Goal: Task Accomplishment & Management: Manage account settings

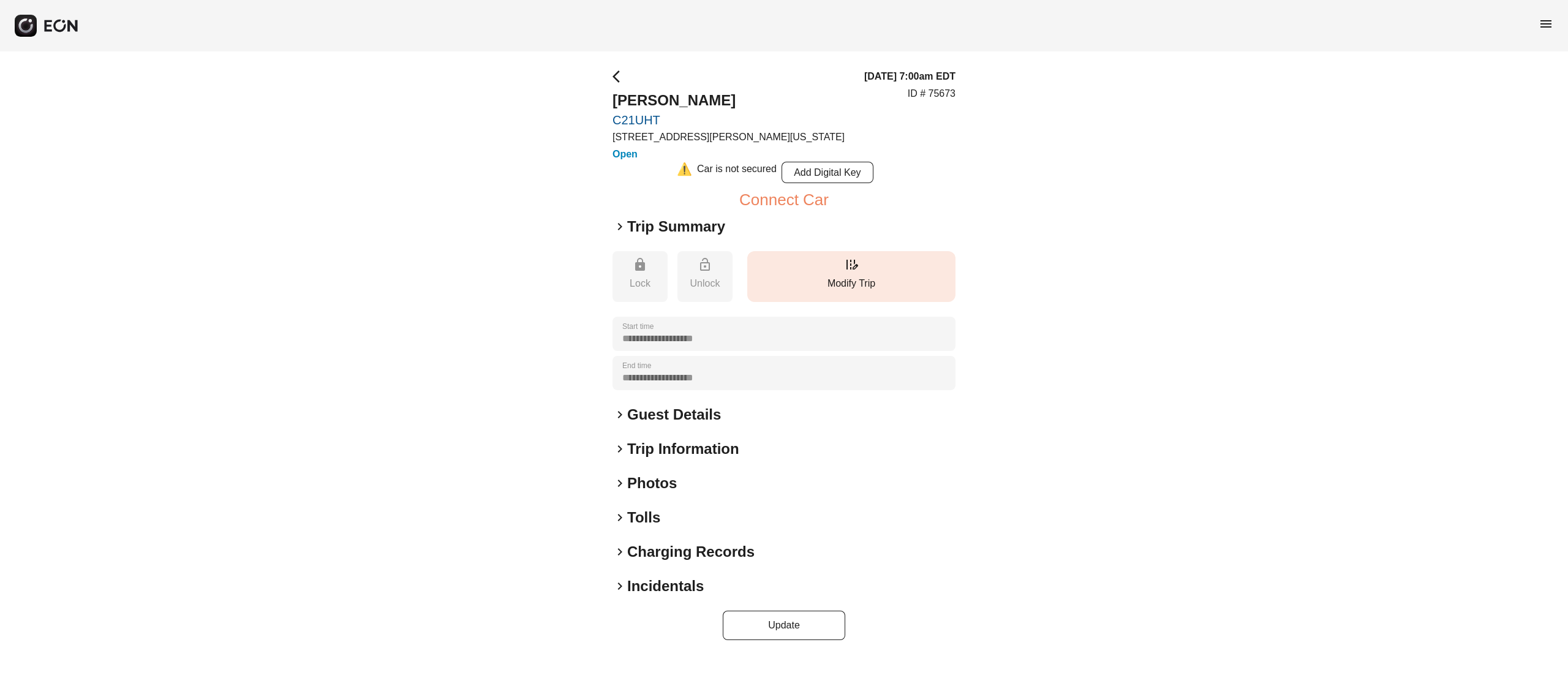
click at [868, 262] on button "edit_road Modify Trip" at bounding box center [851, 276] width 208 height 51
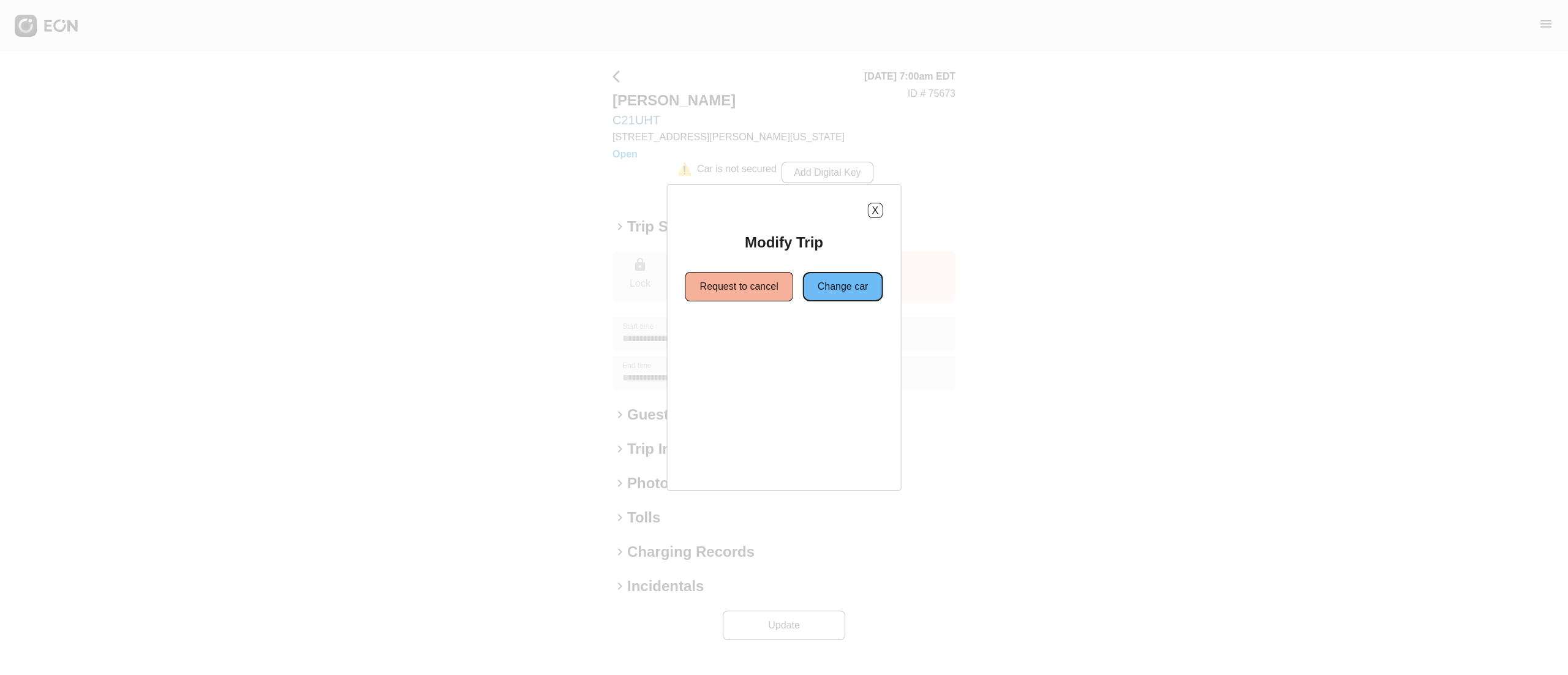
click at [837, 281] on button "Change car" at bounding box center [843, 286] width 80 height 29
click at [750, 330] on button "Same location" at bounding box center [729, 330] width 91 height 29
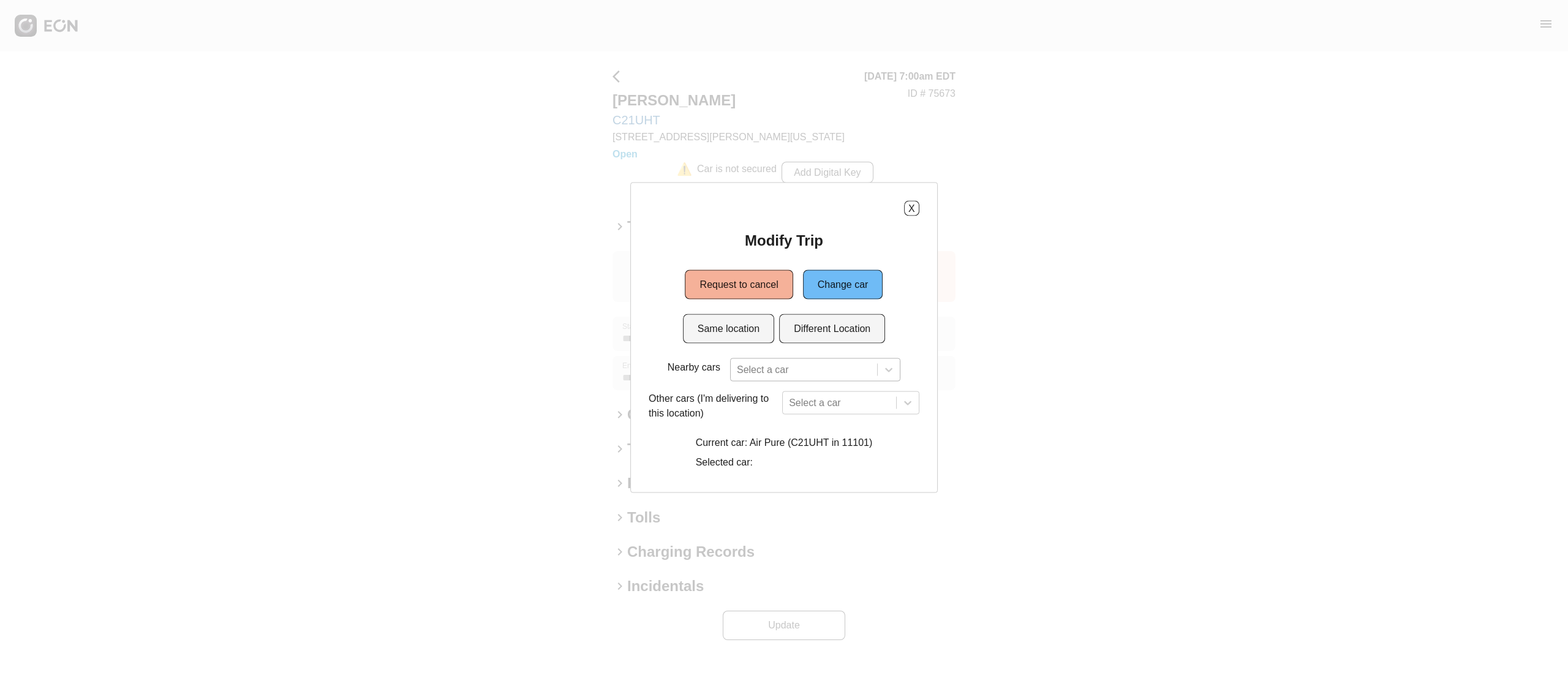
click at [813, 359] on div "Select a car" at bounding box center [815, 370] width 170 height 24
click at [827, 372] on div at bounding box center [803, 370] width 134 height 17
click at [910, 198] on div "X Modify Trip Request to cancel Change car Same location Different Location Nea…" at bounding box center [784, 338] width 308 height 311
click at [897, 207] on div "X" at bounding box center [784, 209] width 271 height 16
click at [918, 214] on div "X Modify Trip Request to cancel Change car Same location Different Location Nea…" at bounding box center [784, 338] width 308 height 311
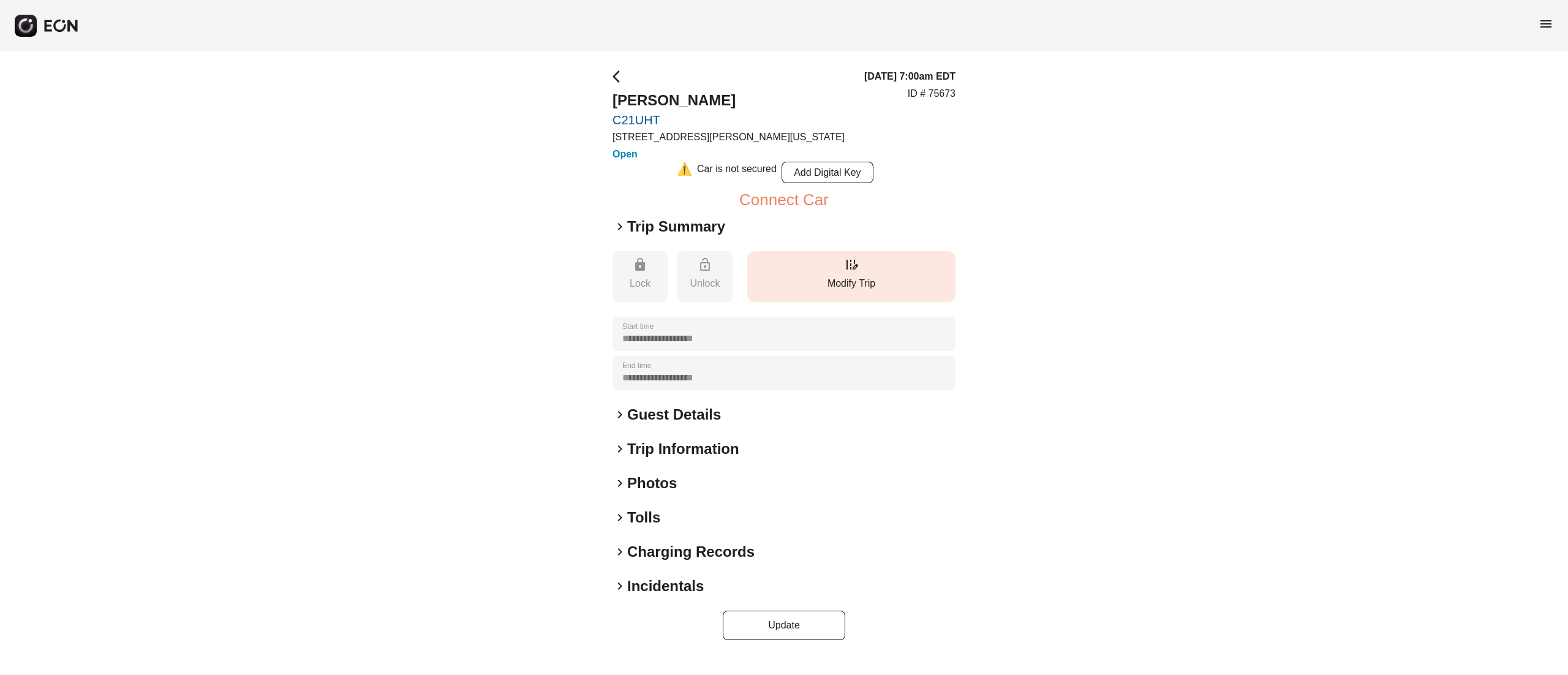
click at [871, 279] on p "Modify Trip" at bounding box center [852, 283] width 196 height 15
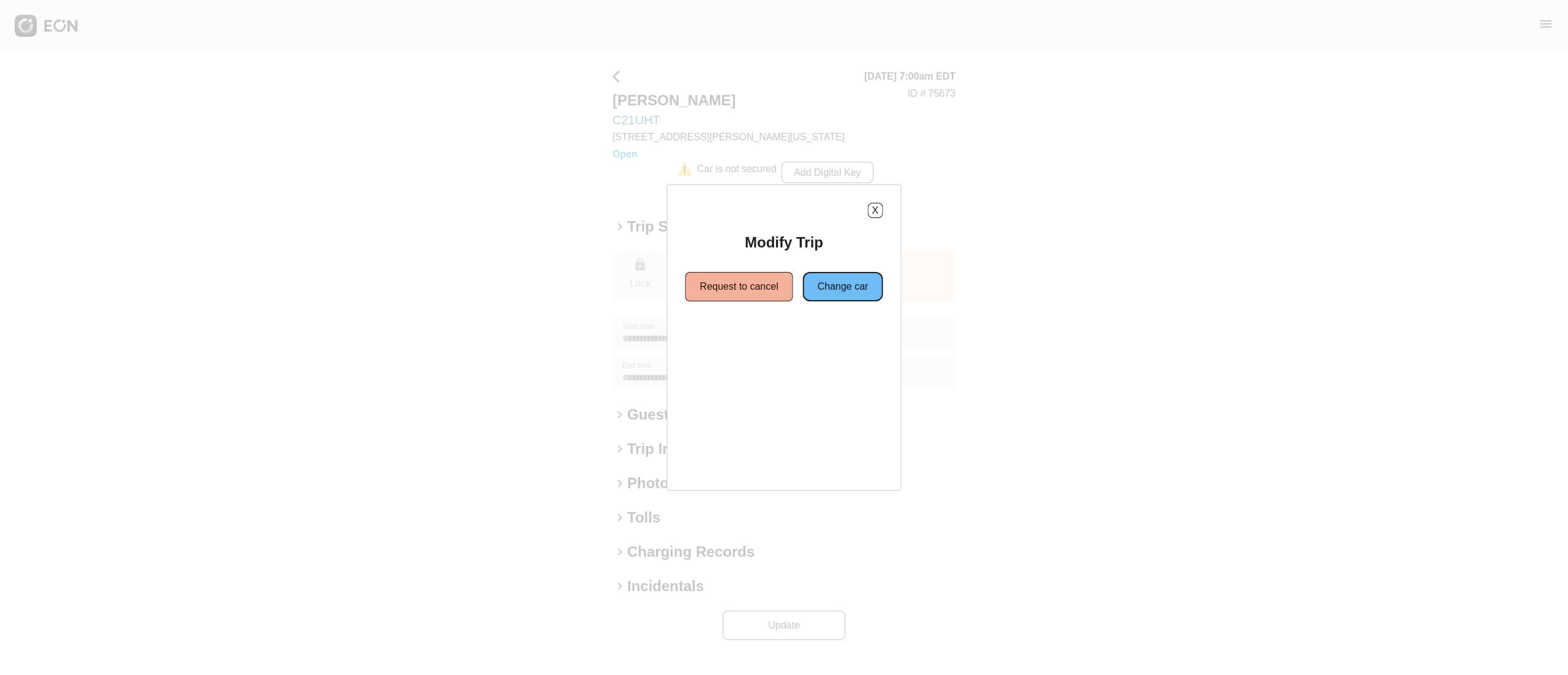
click at [834, 299] on button "Change car" at bounding box center [843, 286] width 80 height 29
click at [806, 340] on button "Different Location" at bounding box center [832, 330] width 106 height 29
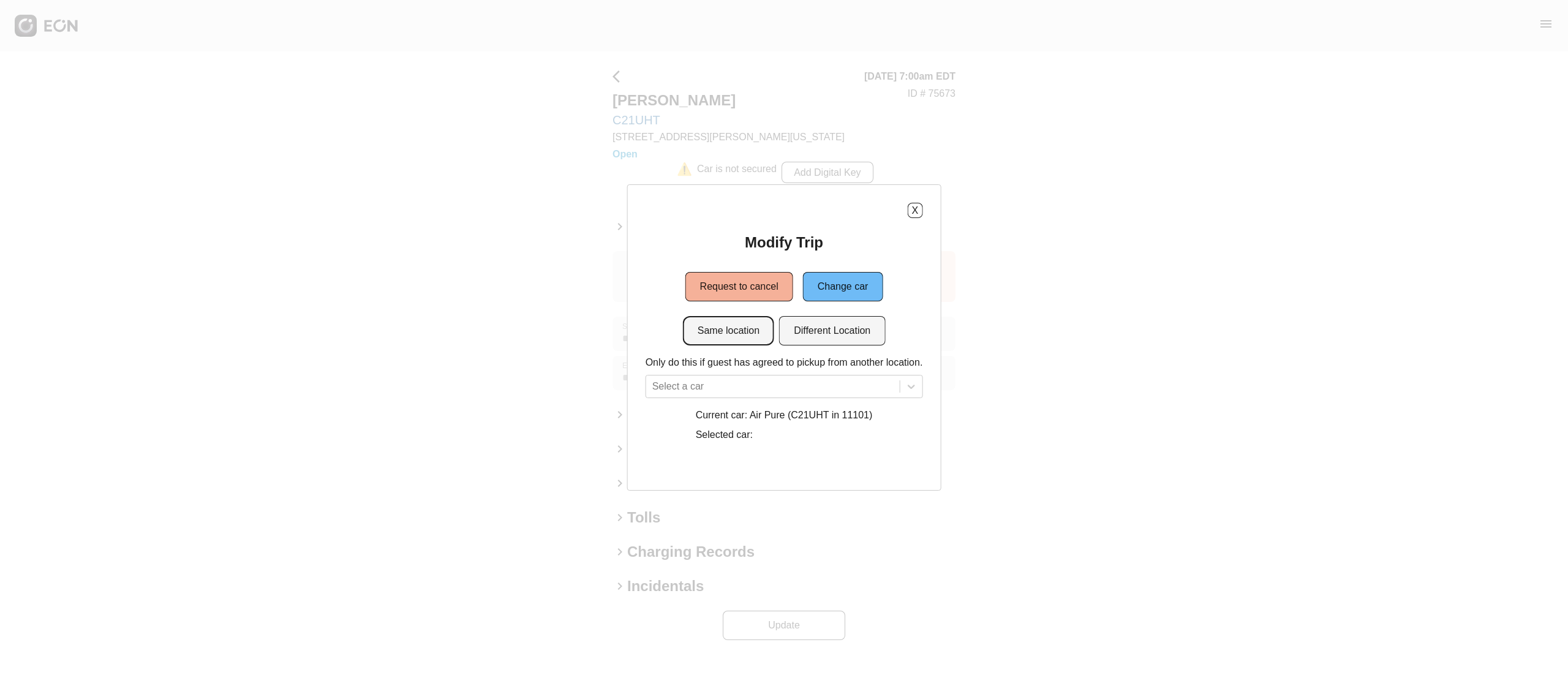
click at [708, 343] on button "Same location" at bounding box center [729, 330] width 91 height 29
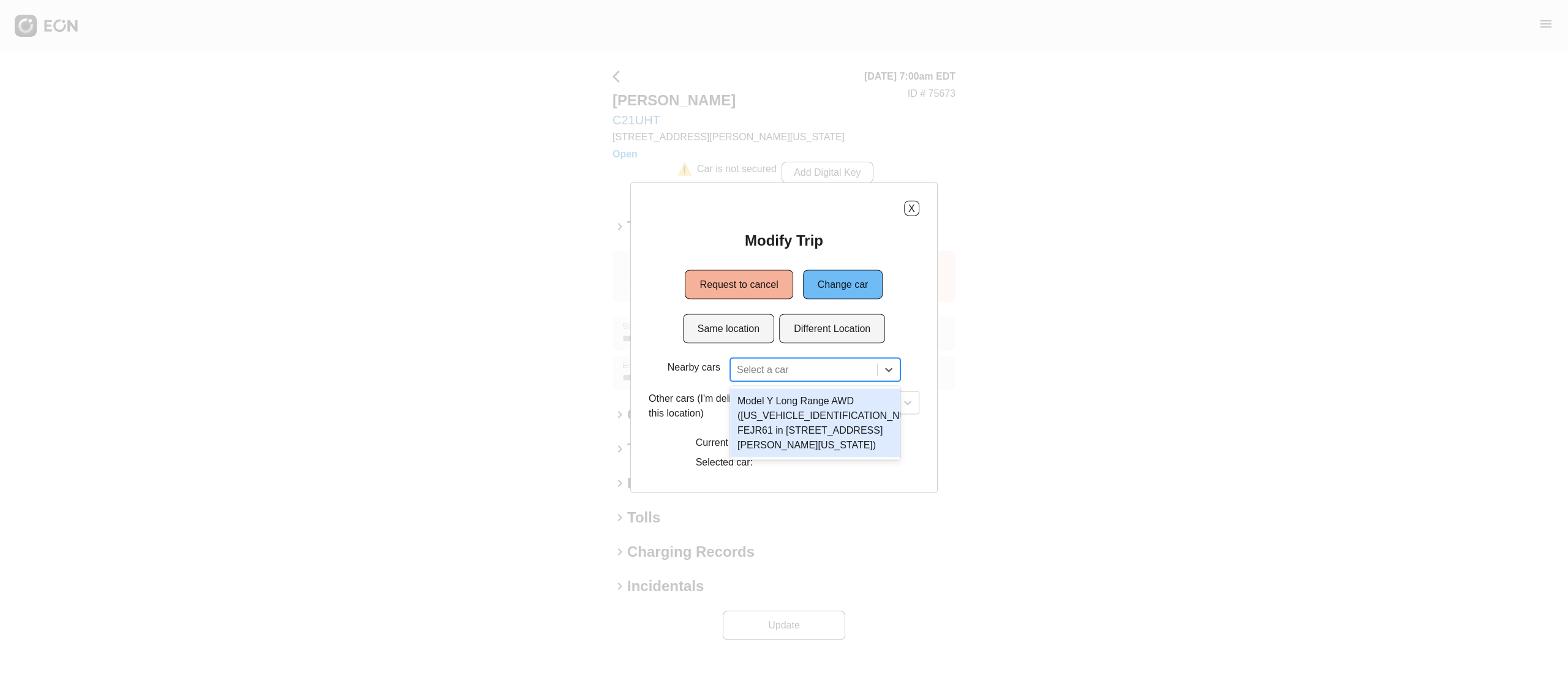
click at [760, 372] on div at bounding box center [803, 370] width 134 height 17
type input "*"
click at [835, 411] on div "Select a car" at bounding box center [850, 403] width 137 height 24
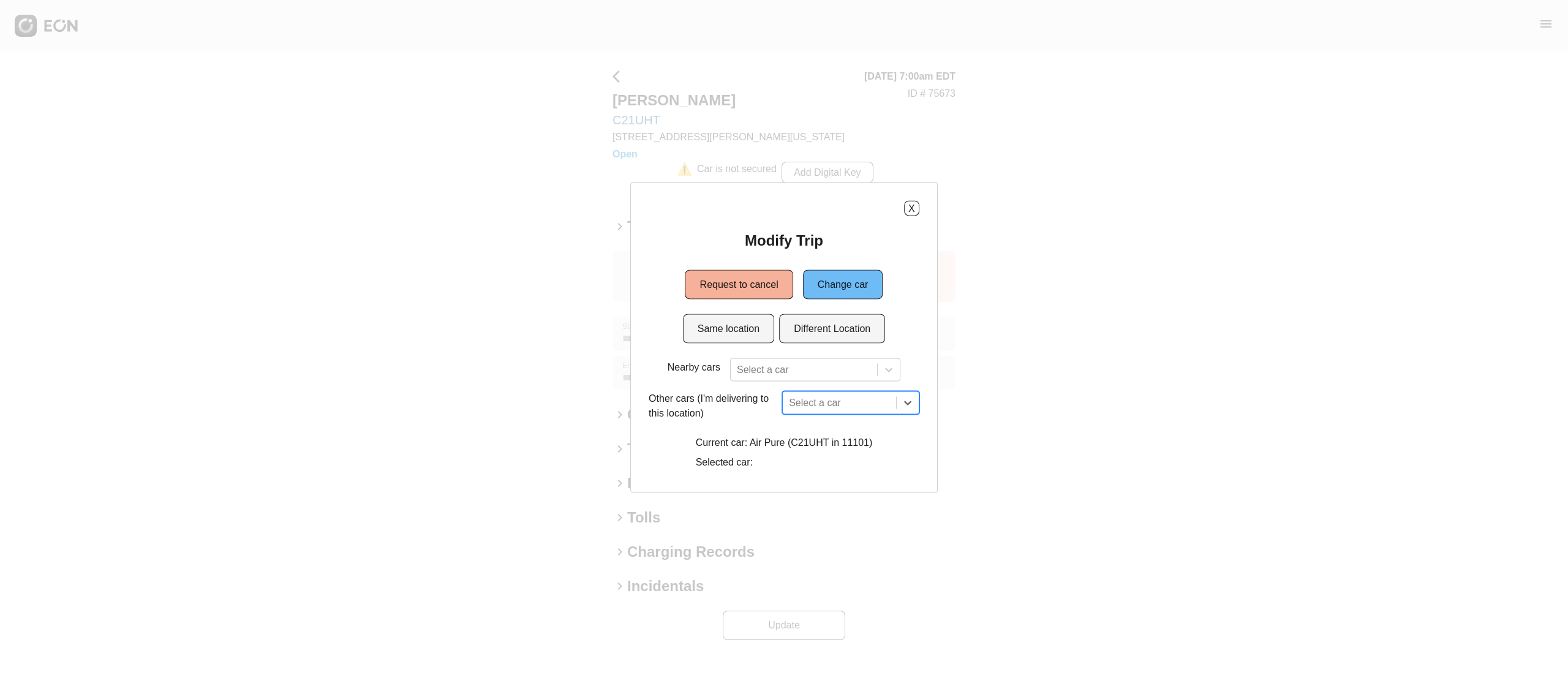
click at [842, 405] on div "option , selected. Select is focused ,type to refine list, press Down to open t…" at bounding box center [850, 403] width 137 height 24
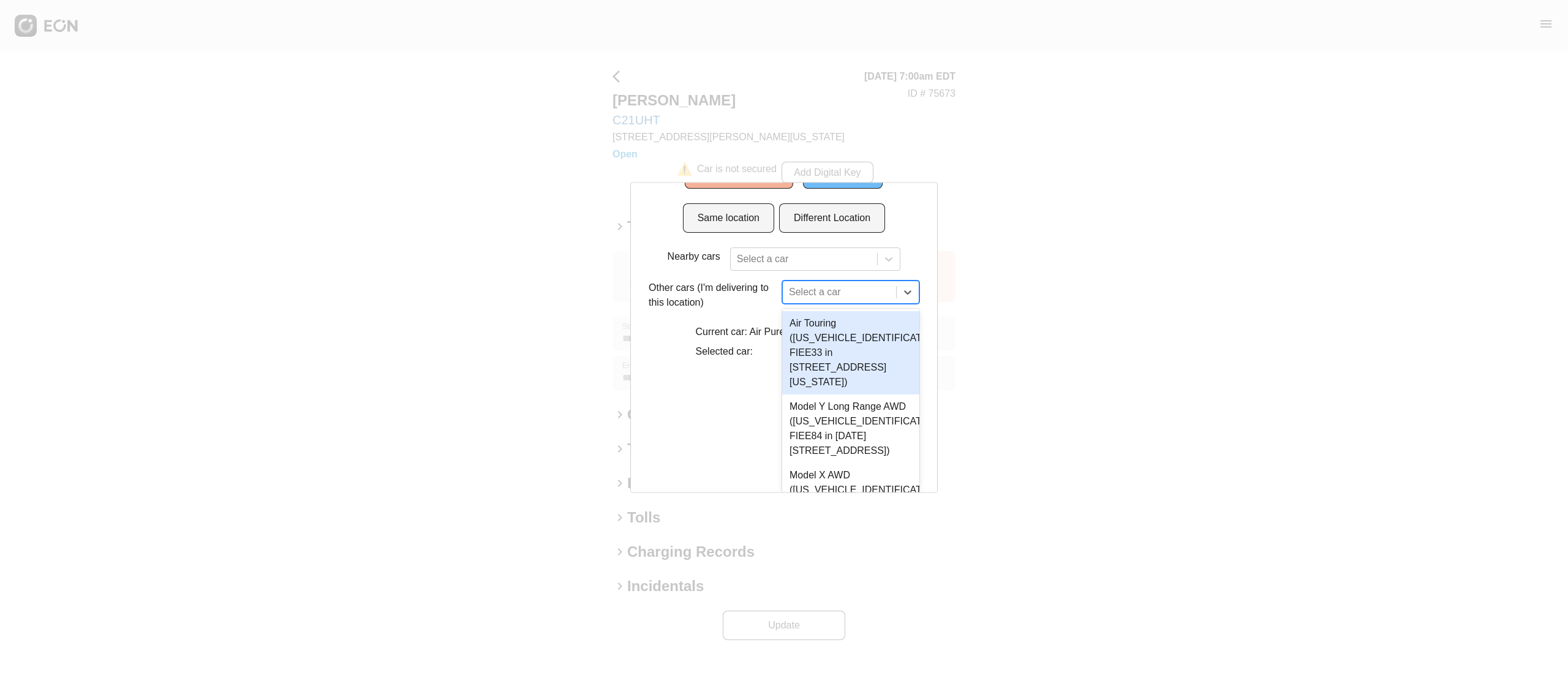
click at [842, 334] on div "Air Touring (50EA1TEA6RA006523 FIEE33 in 610 Exterior Street, The Bronx, New Yo…" at bounding box center [850, 352] width 137 height 83
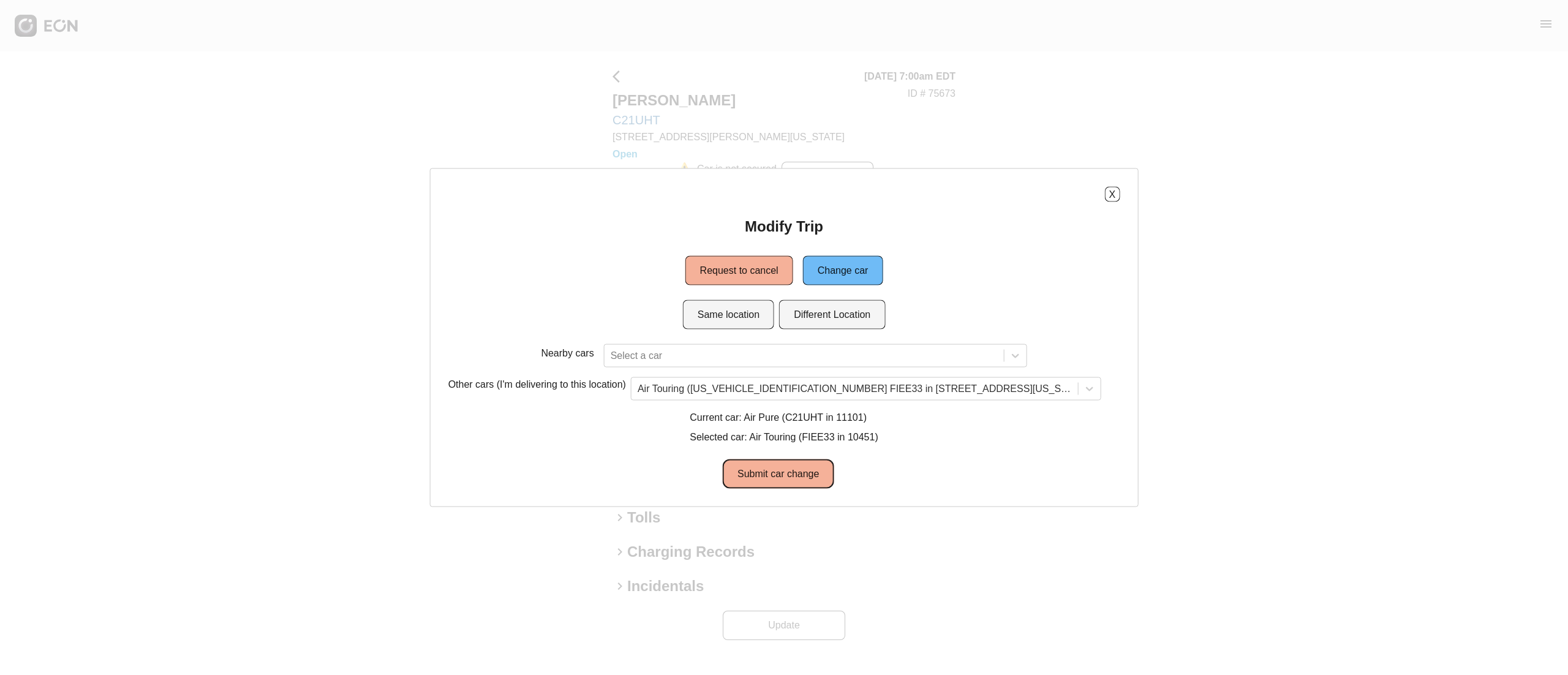
click at [812, 472] on button "Submit car change" at bounding box center [778, 473] width 111 height 29
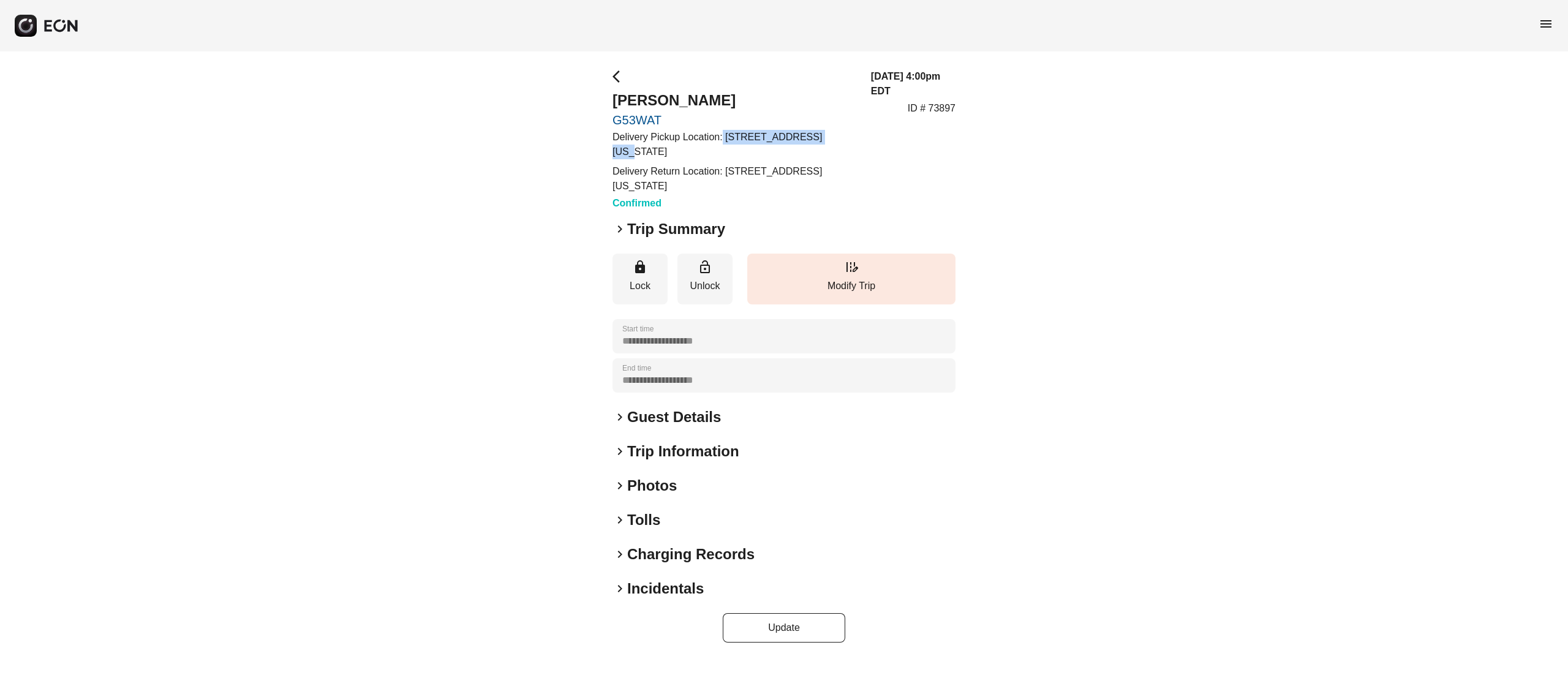
drag, startPoint x: 743, startPoint y: 138, endPoint x: 819, endPoint y: 139, distance: 76.0
click at [819, 139] on p "Delivery Pickup Location: [STREET_ADDRESS][US_STATE]" at bounding box center [734, 144] width 243 height 29
click at [784, 115] on link "G53WAT" at bounding box center [734, 120] width 243 height 15
drag, startPoint x: 720, startPoint y: 135, endPoint x: 761, endPoint y: 158, distance: 47.0
click at [761, 158] on p "Delivery Pickup Location: [STREET_ADDRESS][US_STATE]" at bounding box center [735, 144] width 246 height 29
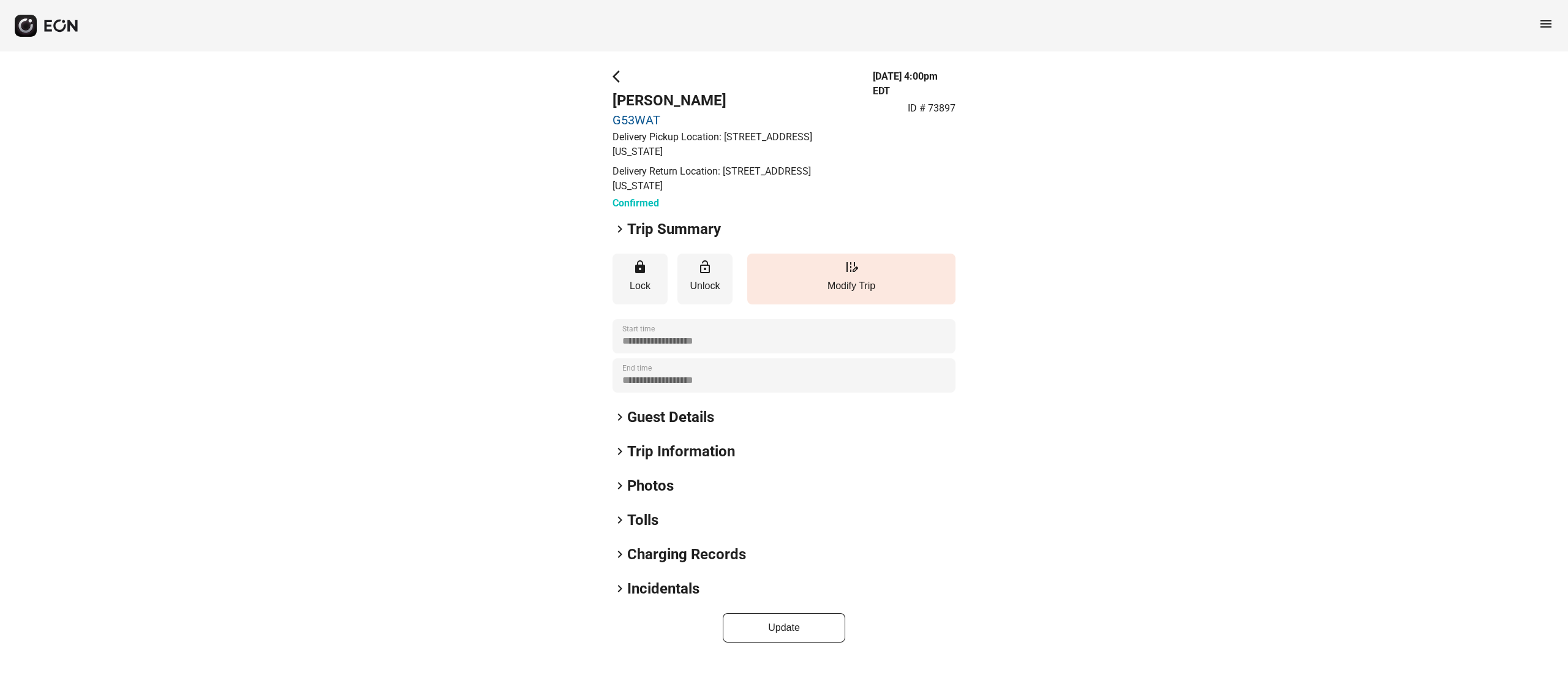
copy p ": [STREET_ADDRESS][US_STATE]"
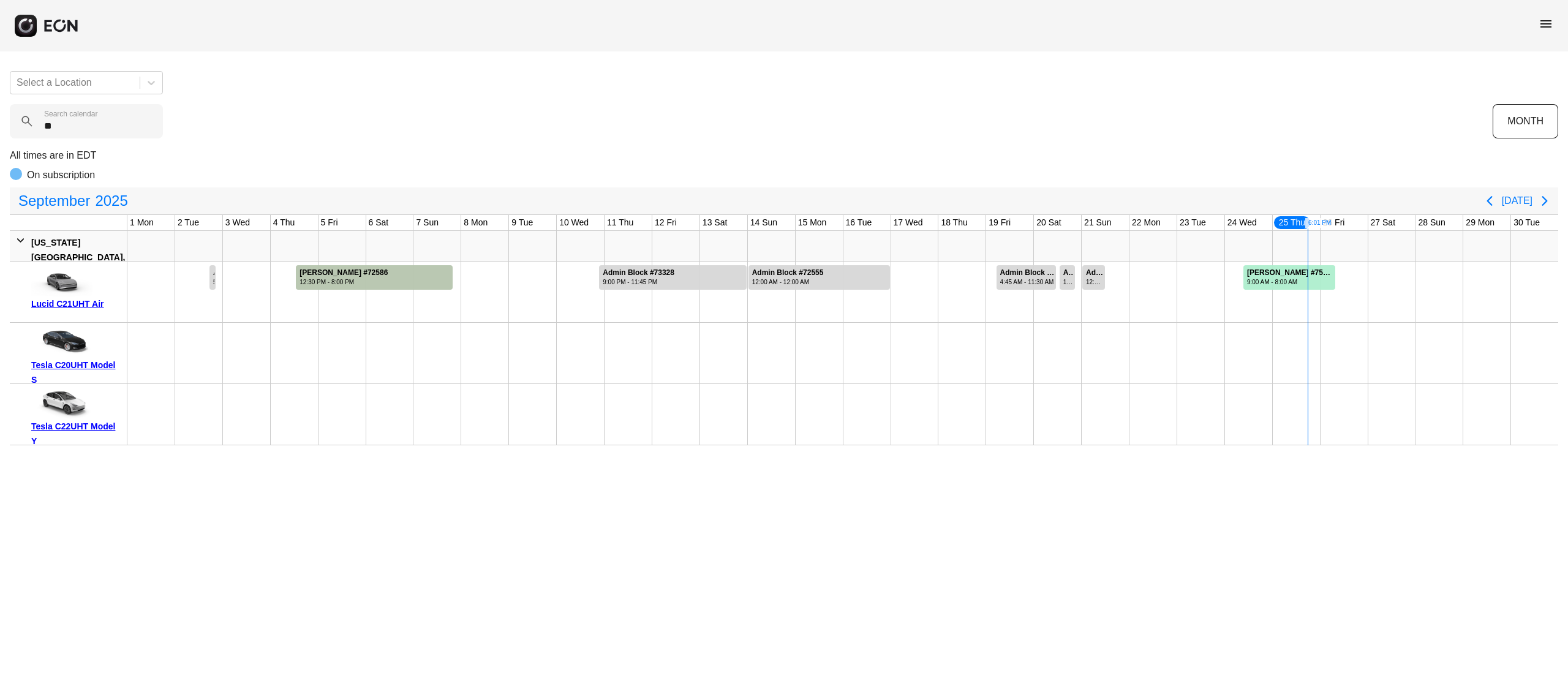
type calendar "***"
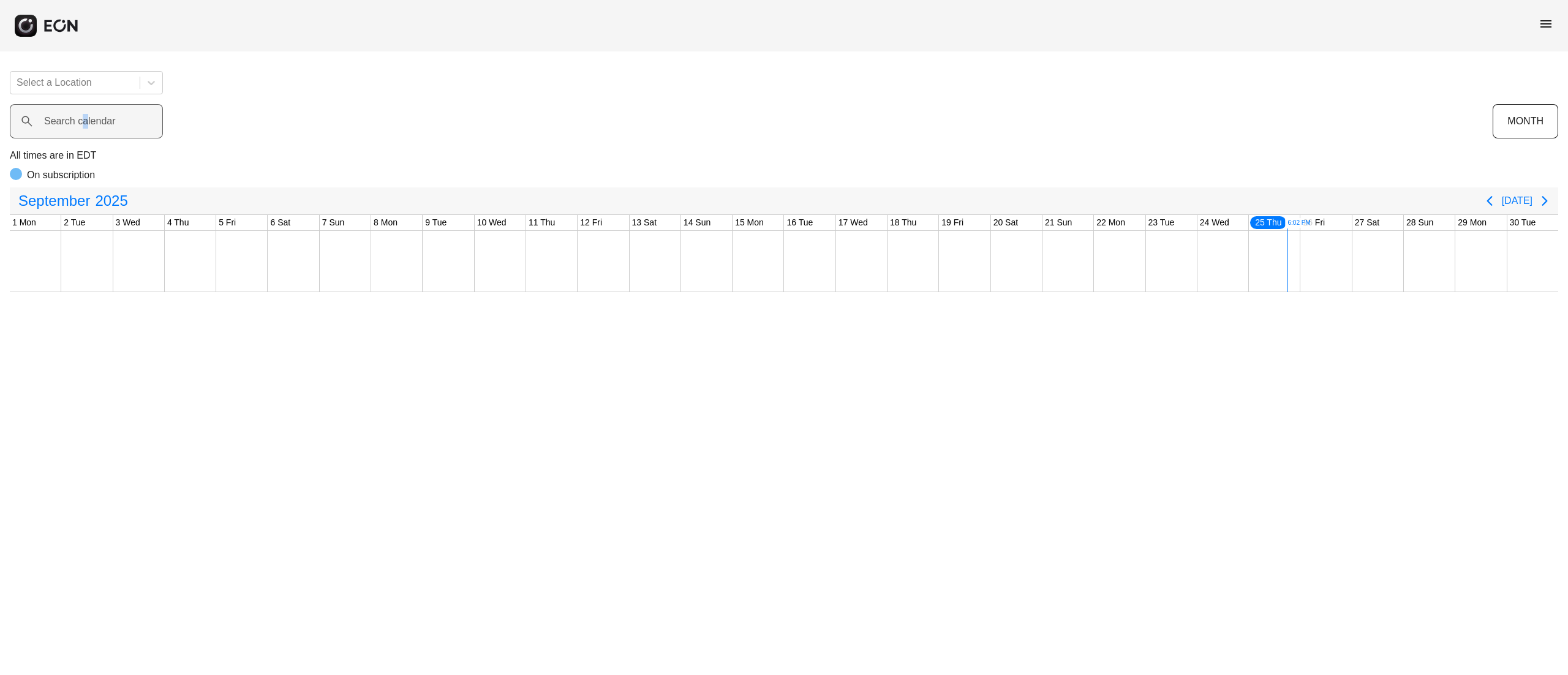
click at [86, 118] on label "Search calendar" at bounding box center [79, 121] width 71 height 15
click at [82, 118] on label "Search calendar" at bounding box center [79, 121] width 71 height 15
click at [82, 118] on calendar "Search calendar" at bounding box center [86, 122] width 153 height 35
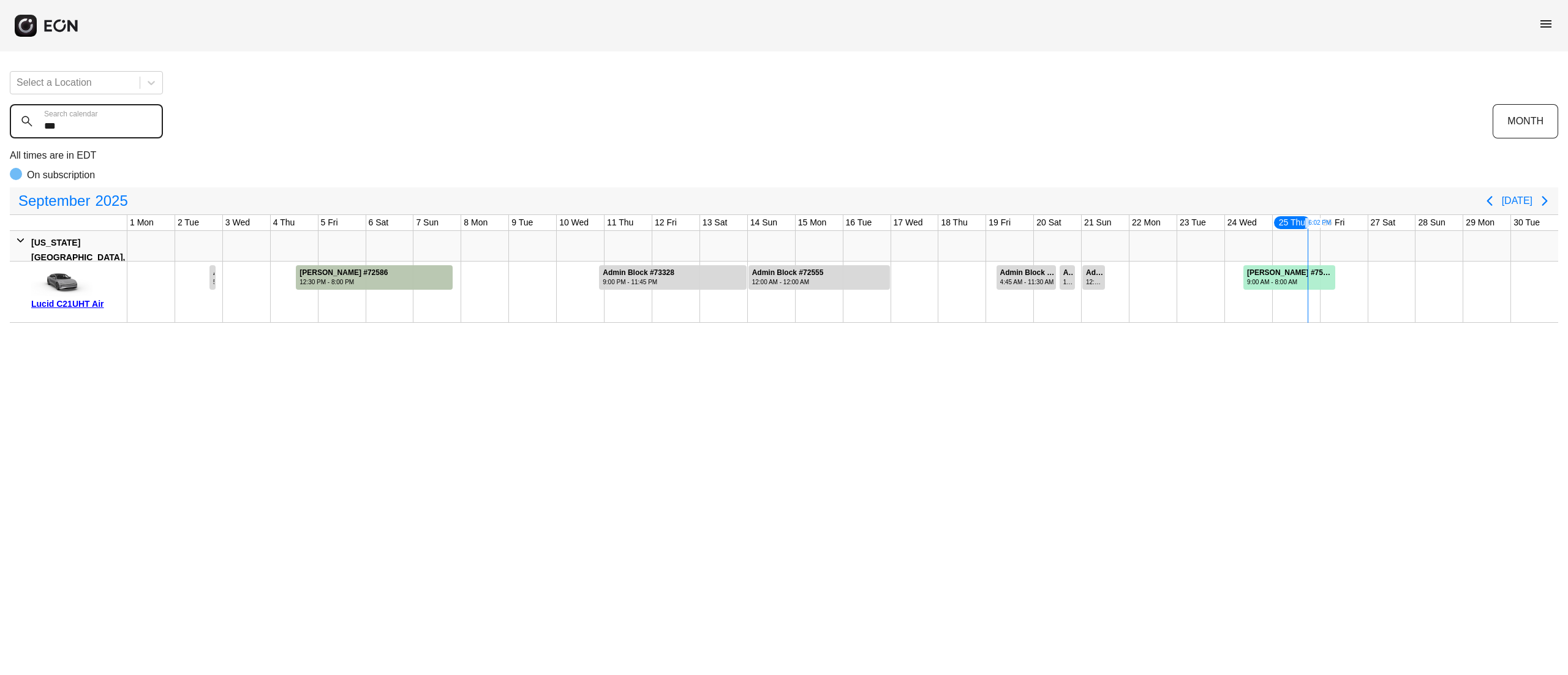
type calendar "***"
drag, startPoint x: 1369, startPoint y: 280, endPoint x: 1511, endPoint y: 273, distance: 142.2
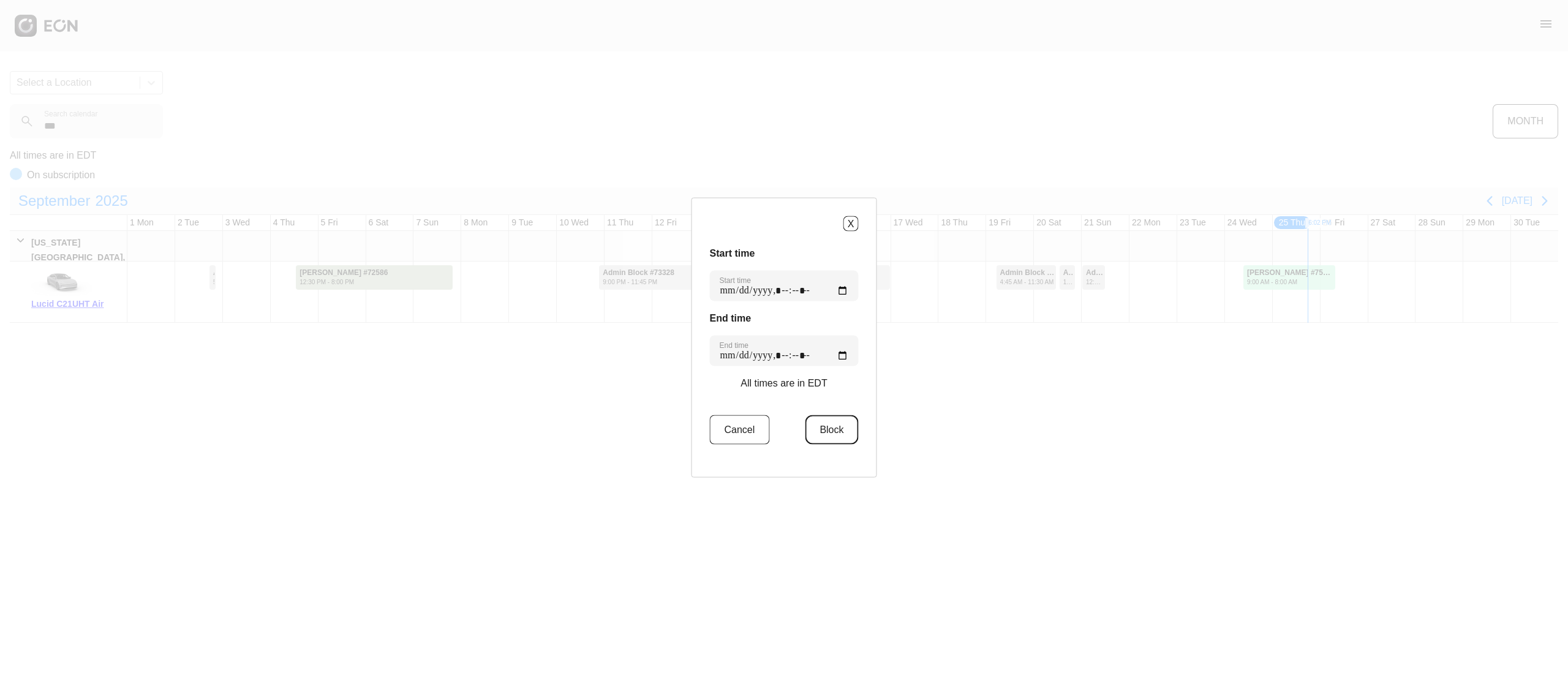
click at [839, 428] on button "Block" at bounding box center [832, 429] width 53 height 29
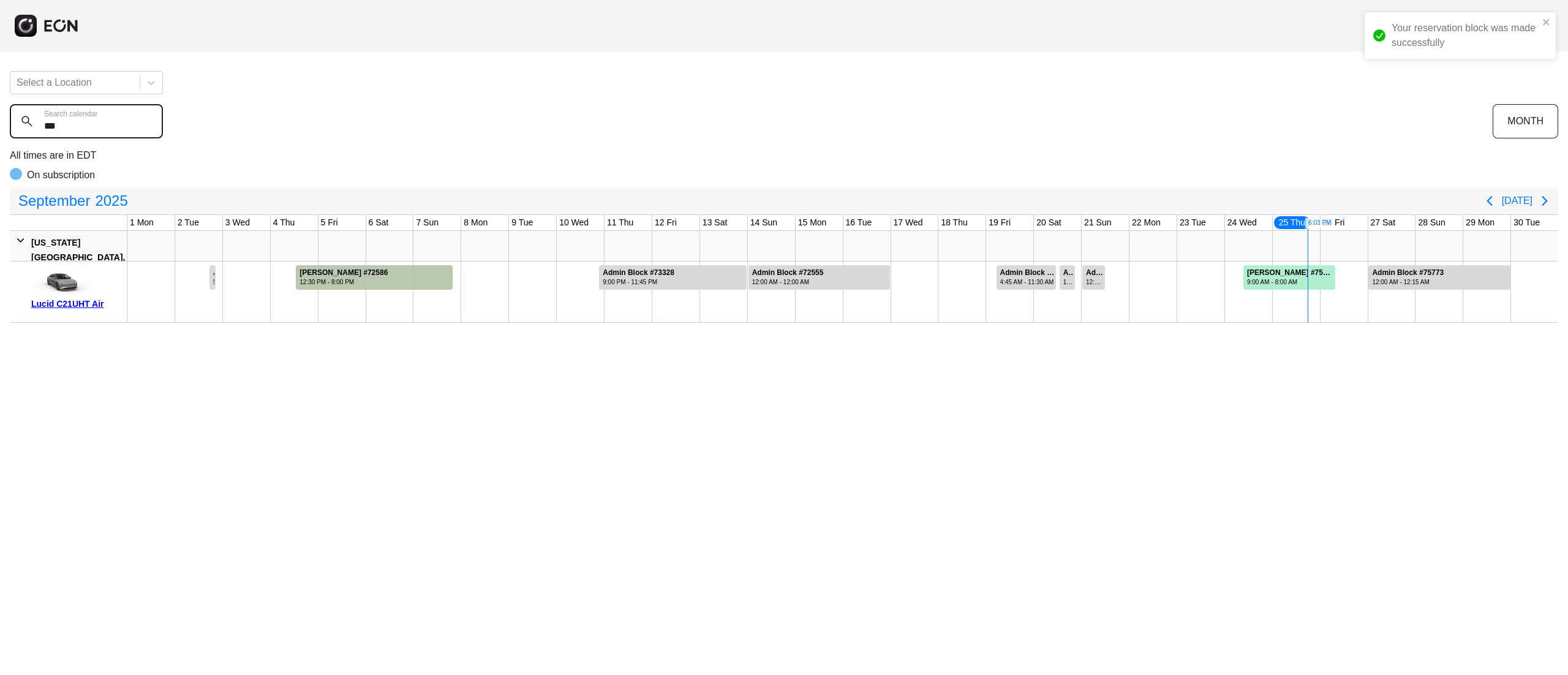
drag, startPoint x: 93, startPoint y: 126, endPoint x: 0, endPoint y: 126, distance: 93.0
click at [0, 126] on div "Your reservation block was made successfully Select a Location *** Search calen…" at bounding box center [784, 192] width 1568 height 261
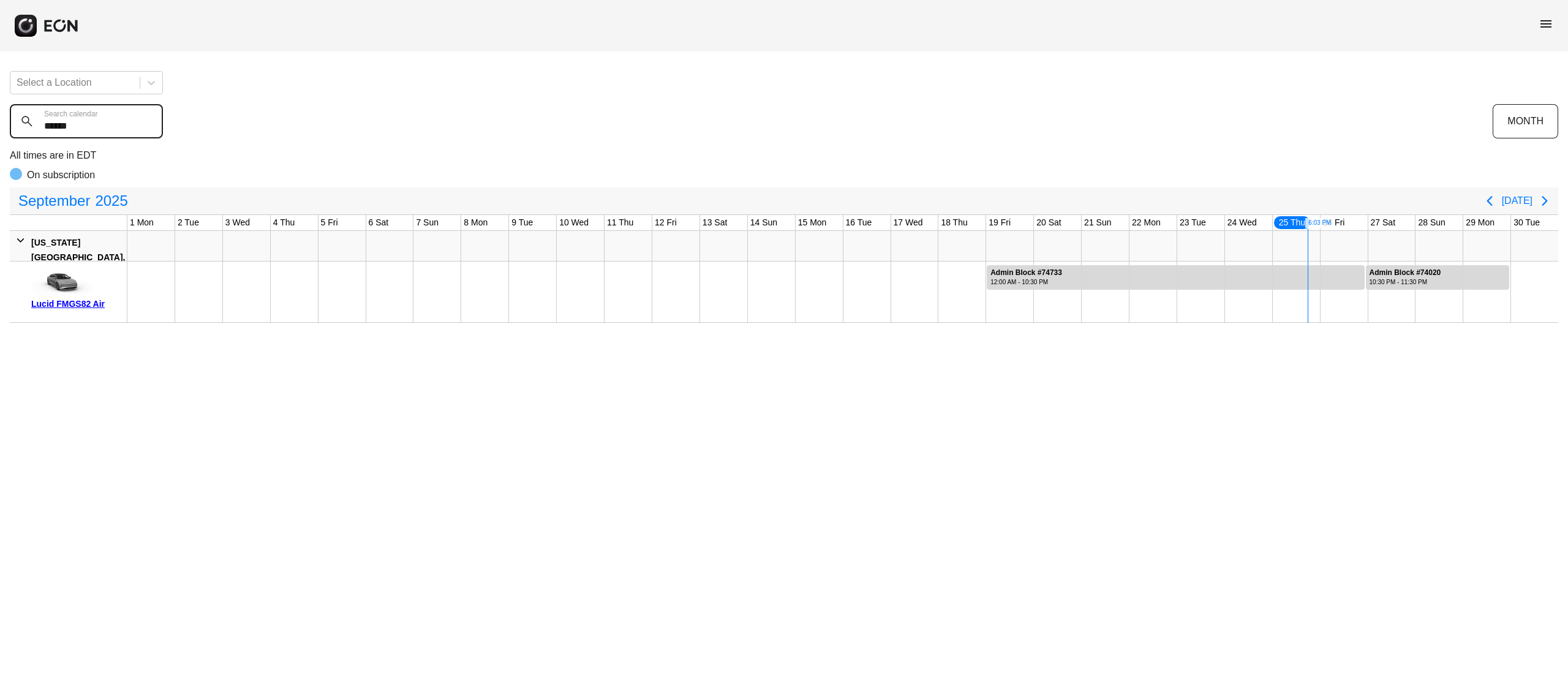
type calendar "******"
